Goal: Task Accomplishment & Management: Manage account settings

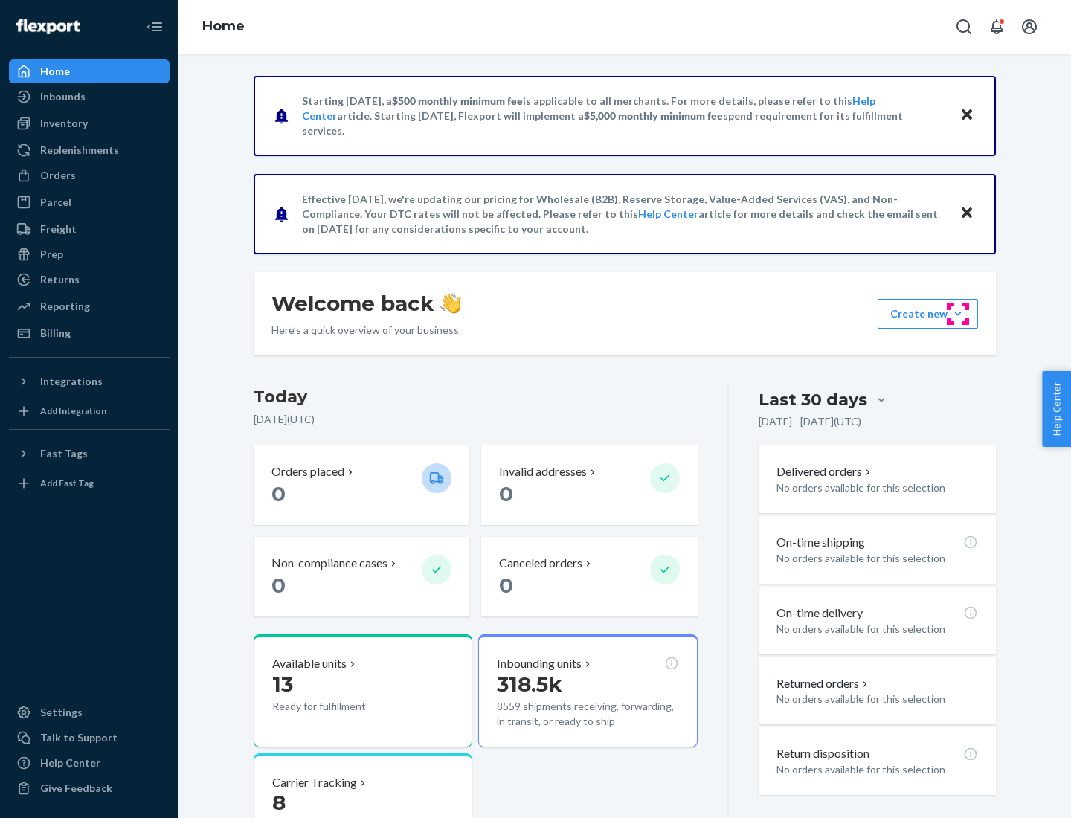
click at [958, 314] on button "Create new Create new inbound Create new order Create new product" at bounding box center [928, 314] width 100 height 30
click at [51, 254] on div "Prep" at bounding box center [51, 254] width 23 height 15
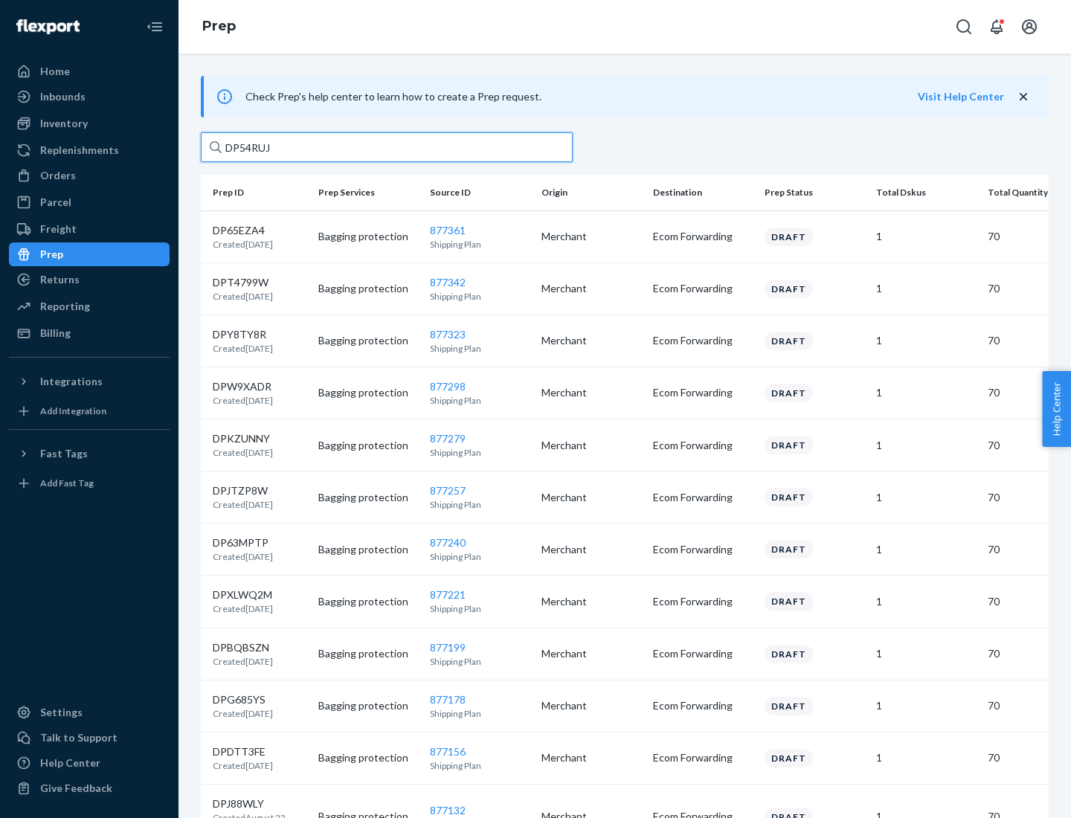
type input "DP54RUJL"
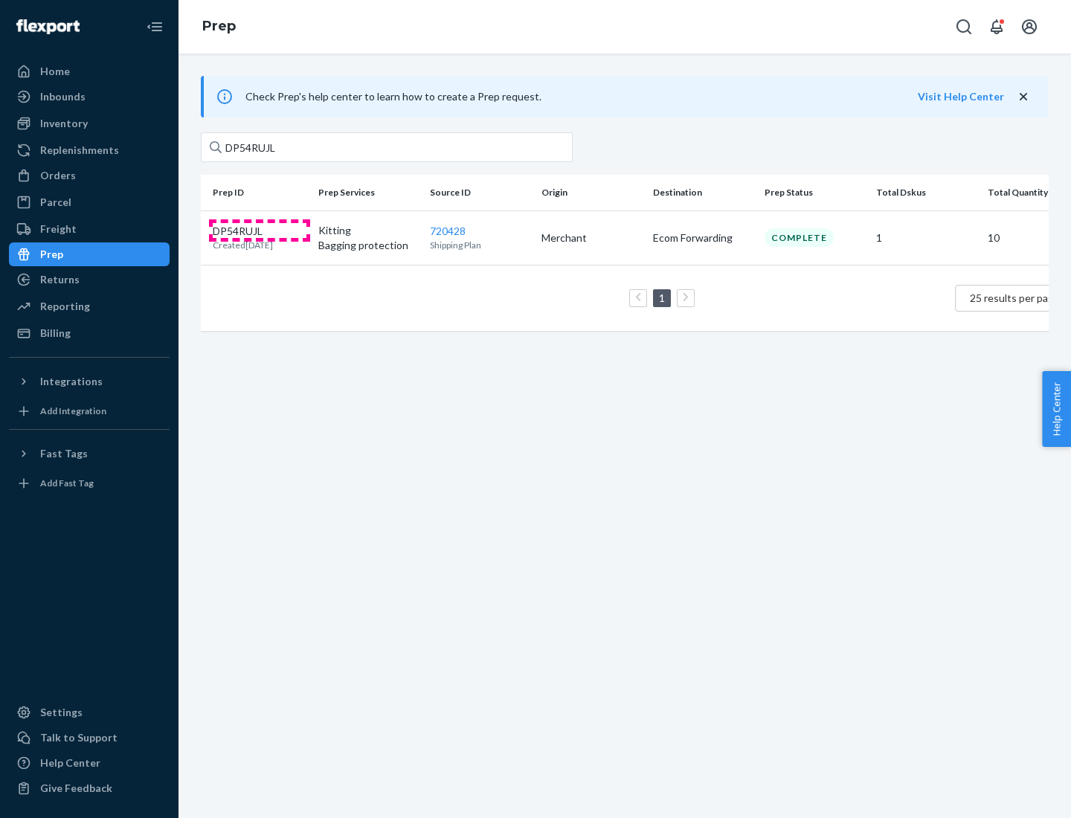
click at [260, 230] on p "DP54RUJL" at bounding box center [243, 231] width 60 height 15
